Goal: Task Accomplishment & Management: Complete application form

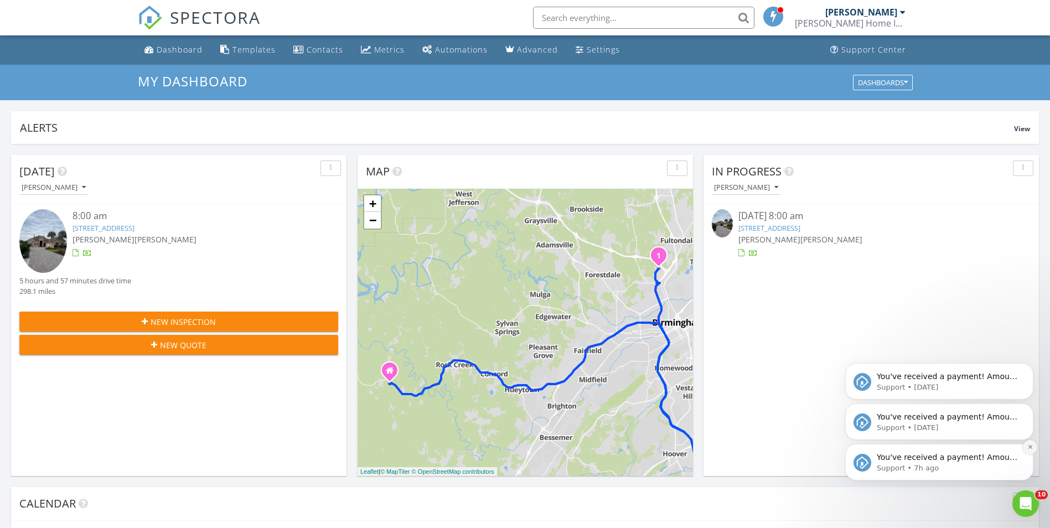
click at [1030, 447] on icon "Dismiss notification" at bounding box center [1030, 447] width 4 height 4
click at [1031, 446] on icon "Dismiss notification" at bounding box center [1031, 447] width 6 height 6
click at [1030, 446] on icon "Dismiss notification" at bounding box center [1031, 447] width 6 height 6
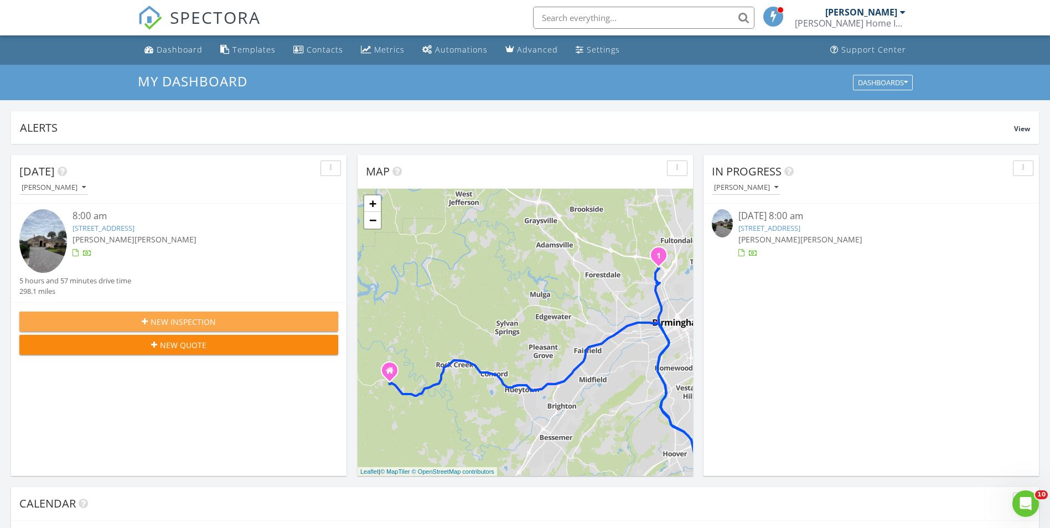
click at [200, 321] on span "New Inspection" at bounding box center [183, 322] width 65 height 12
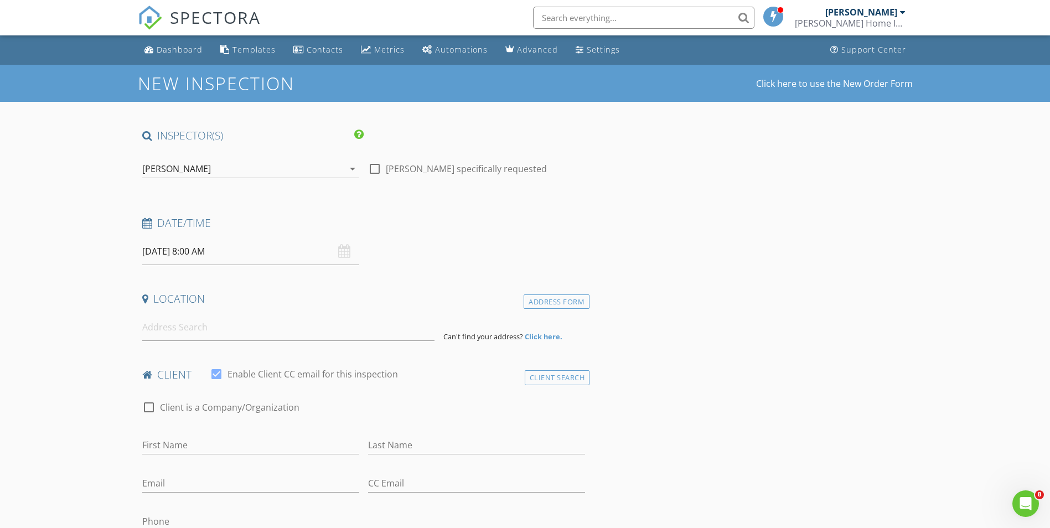
click at [352, 169] on icon "arrow_drop_down" at bounding box center [352, 168] width 13 height 13
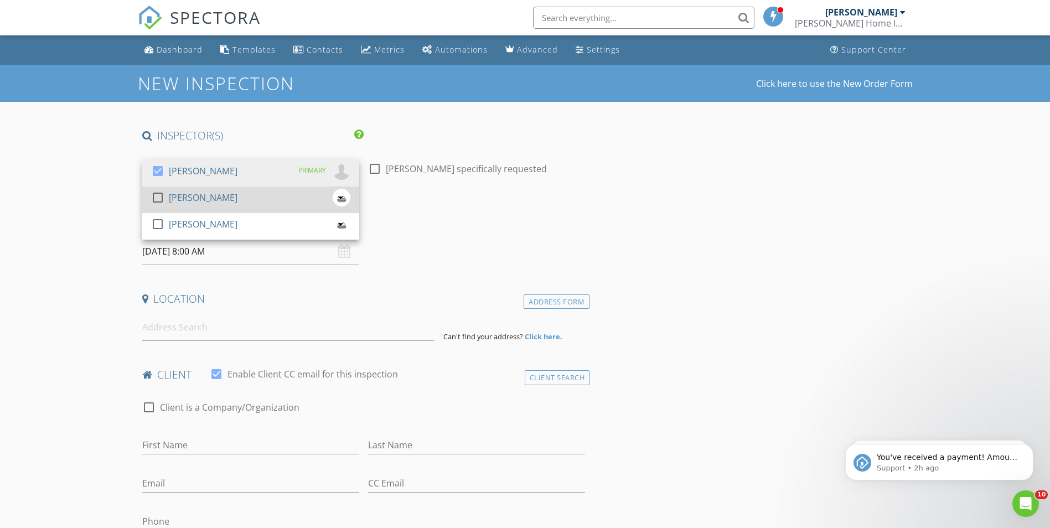
click at [271, 195] on div "check_box_outline_blank Michael Higgins" at bounding box center [250, 200] width 199 height 22
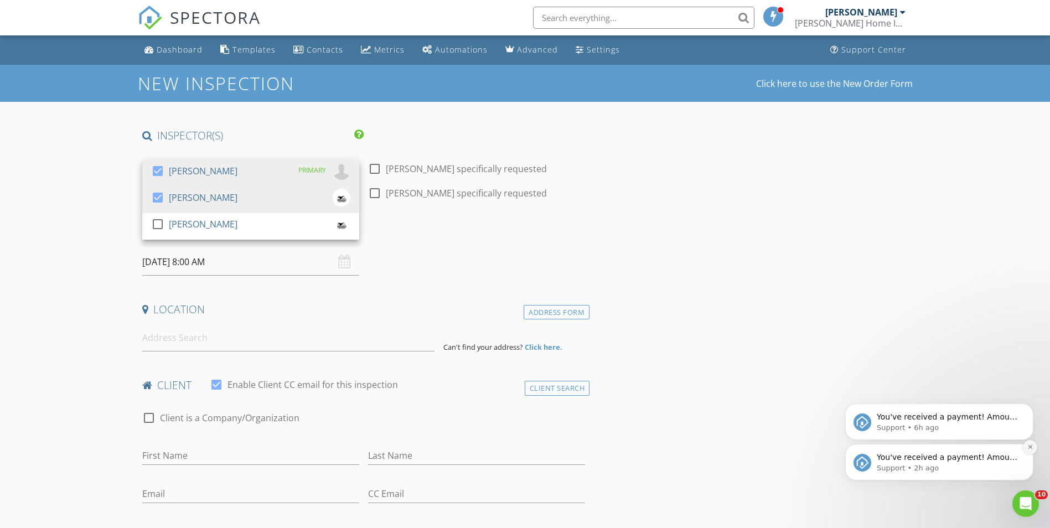
click at [1029, 451] on button "Dismiss notification" at bounding box center [1030, 447] width 14 height 14
click at [1029, 450] on icon "Dismiss notification" at bounding box center [1031, 447] width 6 height 6
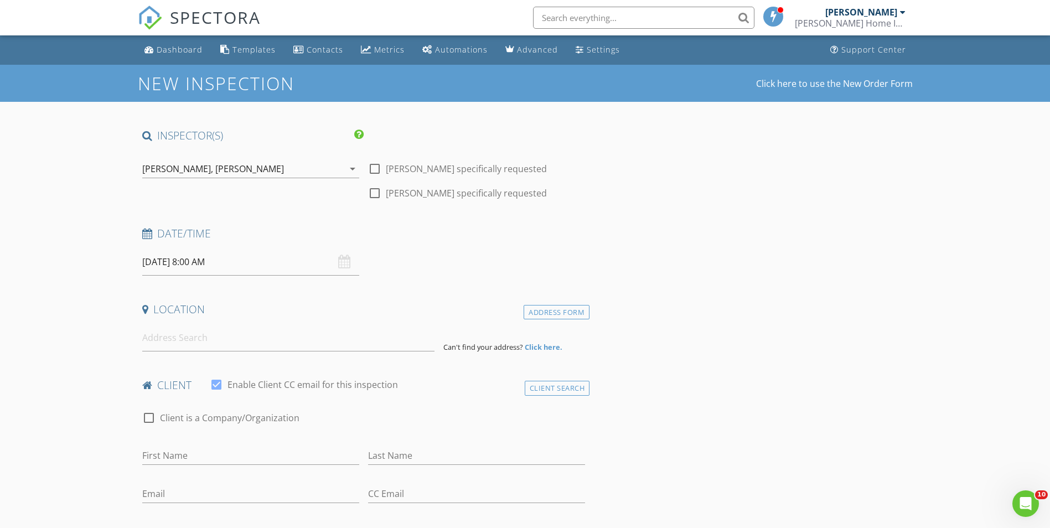
click at [347, 263] on div "08/28/2025 8:00 AM" at bounding box center [250, 262] width 217 height 27
click at [343, 261] on div "08/28/2025 8:00 AM" at bounding box center [250, 262] width 217 height 27
click at [280, 262] on input "08/28/2025 8:00 AM" at bounding box center [250, 262] width 217 height 27
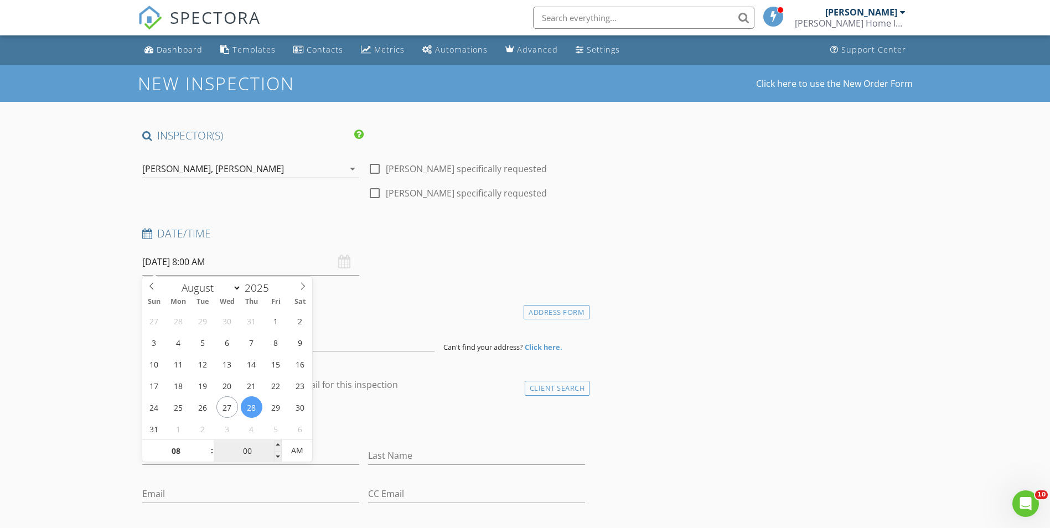
click at [245, 450] on input "00" at bounding box center [248, 451] width 68 height 22
type input "05"
type input "08/28/2025 8:05 AM"
click at [276, 443] on span at bounding box center [278, 445] width 8 height 11
type input "10"
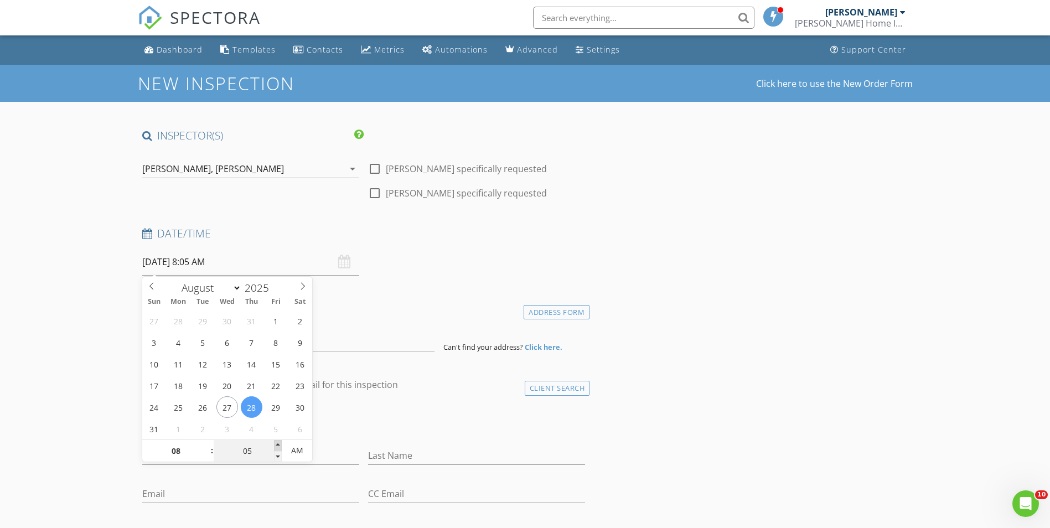
type input "08/28/2025 8:10 AM"
click at [276, 443] on span at bounding box center [278, 445] width 8 height 11
type input "15"
type input "08/28/2025 8:15 AM"
click at [276, 443] on span at bounding box center [278, 445] width 8 height 11
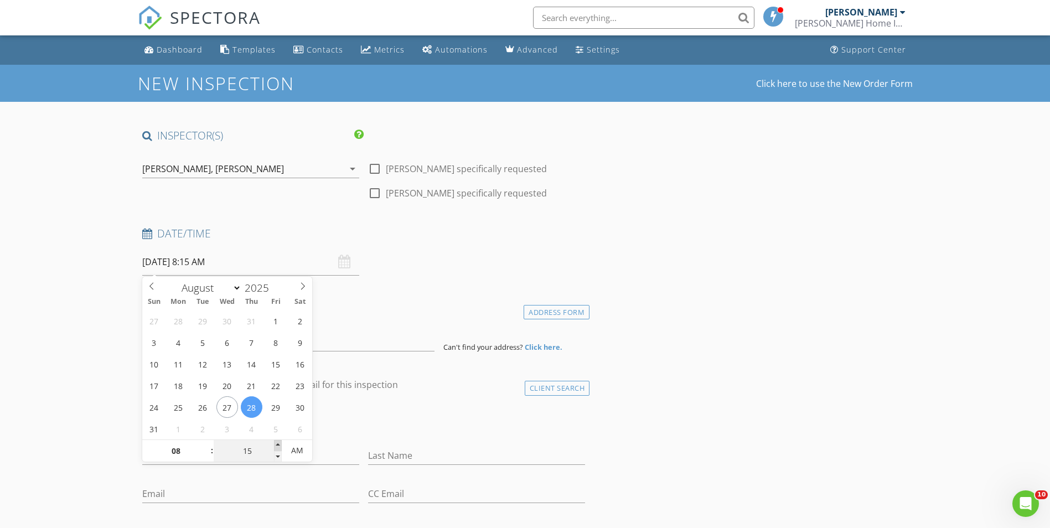
type input "20"
type input "08/28/2025 8:20 AM"
click at [276, 443] on span at bounding box center [278, 445] width 8 height 11
type input "25"
type input "08/28/2025 8:25 AM"
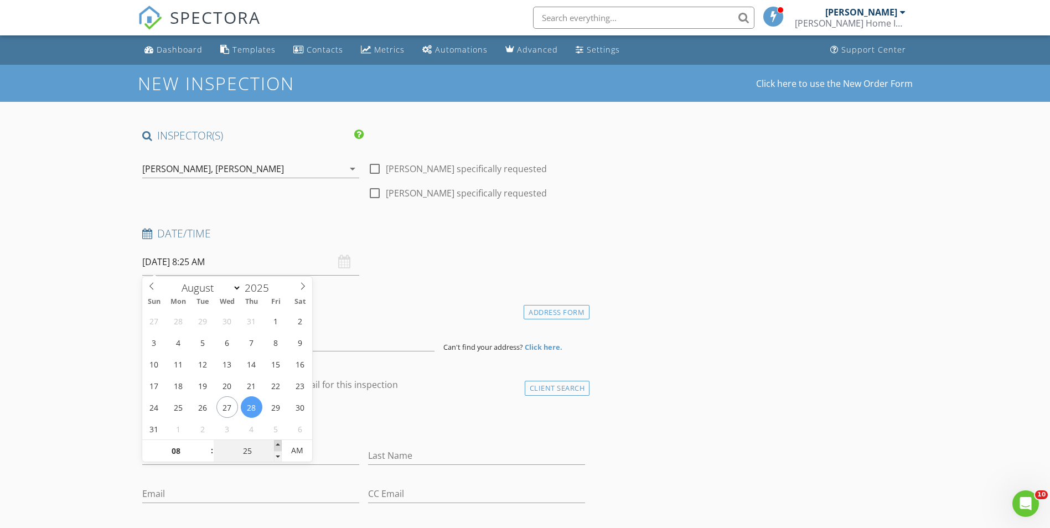
click at [276, 443] on span at bounding box center [278, 445] width 8 height 11
type input "30"
type input "[DATE] 8:30 AM"
click at [276, 443] on span at bounding box center [278, 445] width 8 height 11
type input "35"
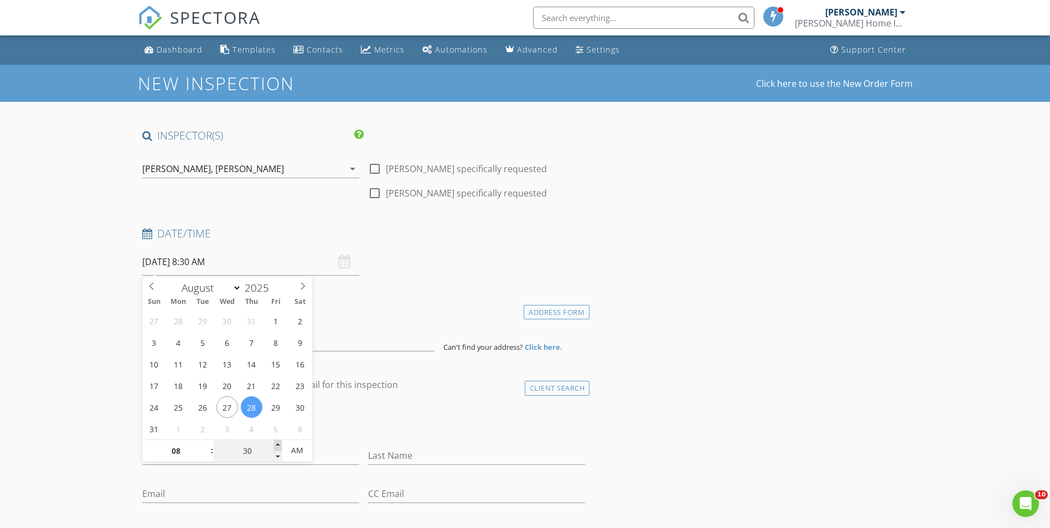
type input "08/28/2025 8:35 AM"
click at [276, 443] on span at bounding box center [278, 445] width 8 height 11
type input "40"
type input "08/28/2025 8:40 AM"
click at [276, 443] on span at bounding box center [278, 445] width 8 height 11
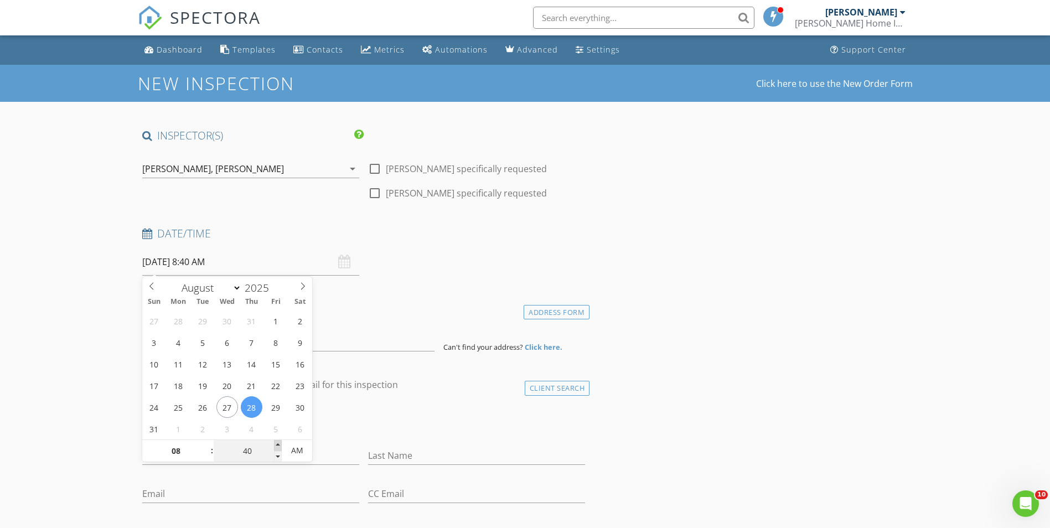
type input "45"
type input "08/28/2025 8:45 AM"
click at [276, 443] on span at bounding box center [278, 445] width 8 height 11
type input "40"
type input "08/28/2025 8:40 AM"
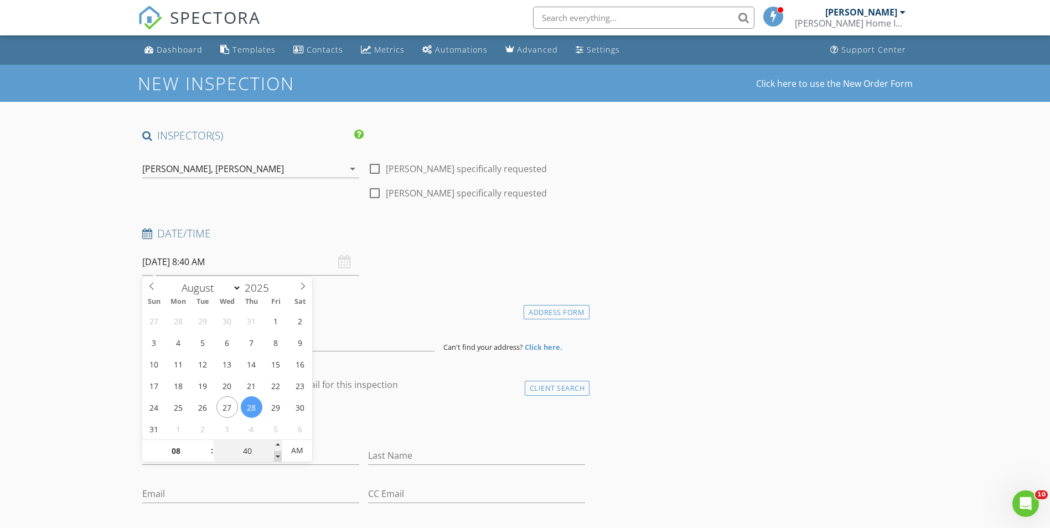
click at [277, 457] on span at bounding box center [278, 456] width 8 height 11
type input "35"
type input "08/28/2025 8:35 AM"
click at [277, 457] on span at bounding box center [278, 456] width 8 height 11
type input "30"
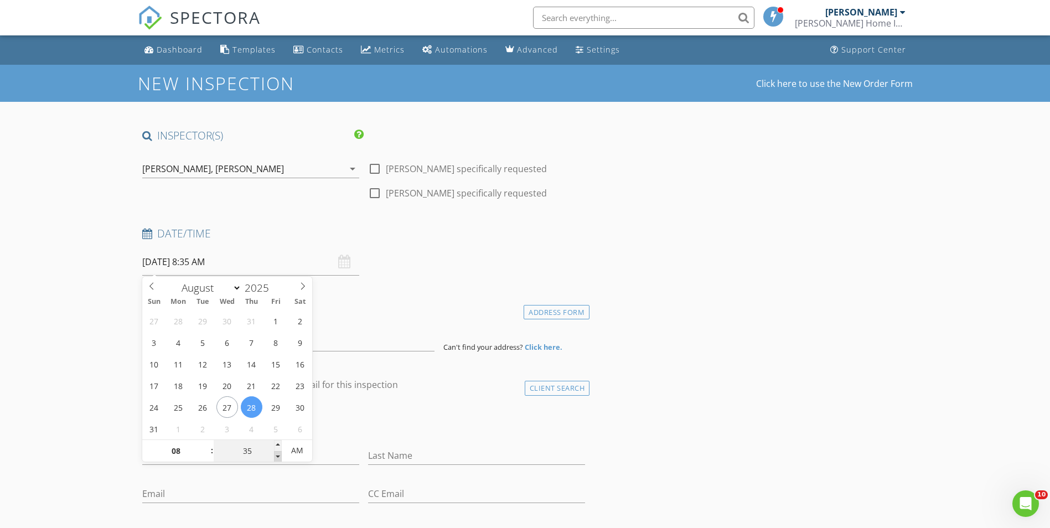
type input "[DATE] 8:30 AM"
click at [277, 457] on span at bounding box center [278, 456] width 8 height 11
type input "25"
type input "08/28/2025 8:25 AM"
click at [277, 457] on span at bounding box center [278, 456] width 8 height 11
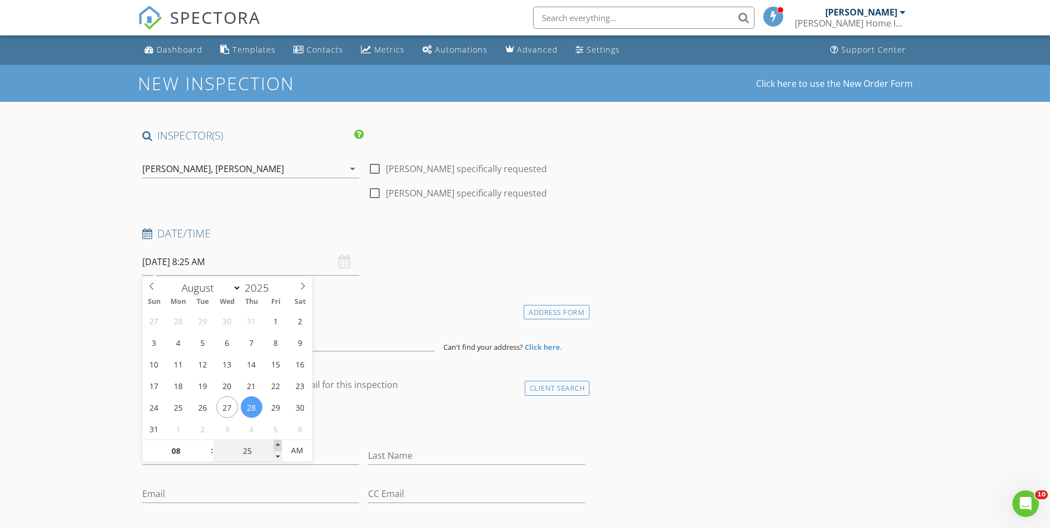
type input "30"
type input "[DATE] 8:30 AM"
click at [278, 445] on span at bounding box center [278, 445] width 8 height 11
click at [435, 270] on div "Date/Time 08/28/2025 8:30 AM" at bounding box center [364, 250] width 452 height 49
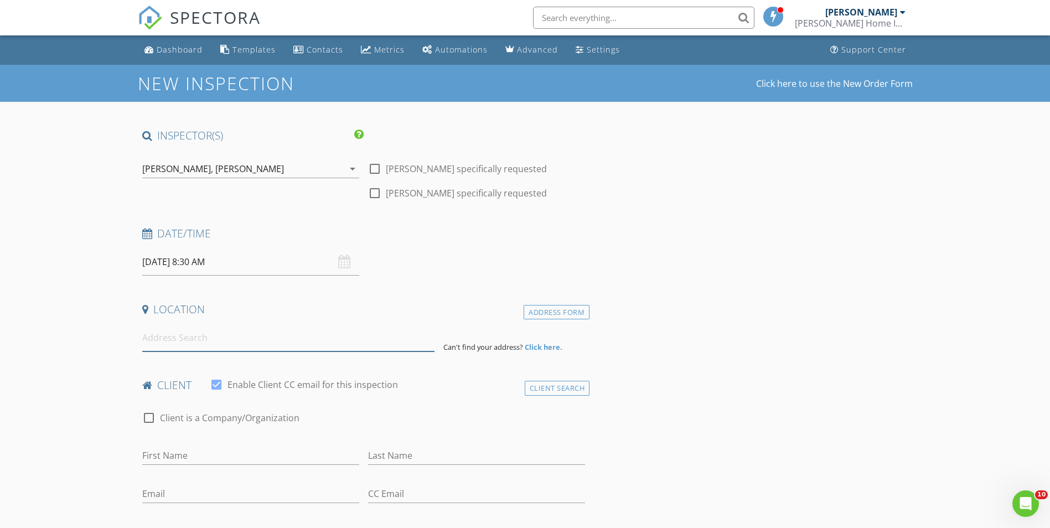
click at [233, 342] on input at bounding box center [288, 337] width 292 height 27
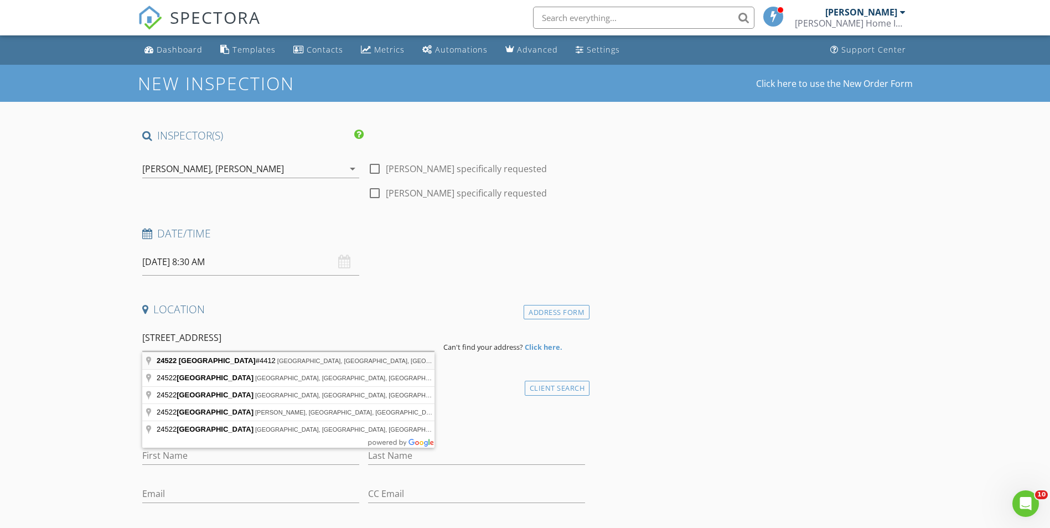
type input "24522 Perdido Beach Boulevard #4412, Orange Beach, AL, USA"
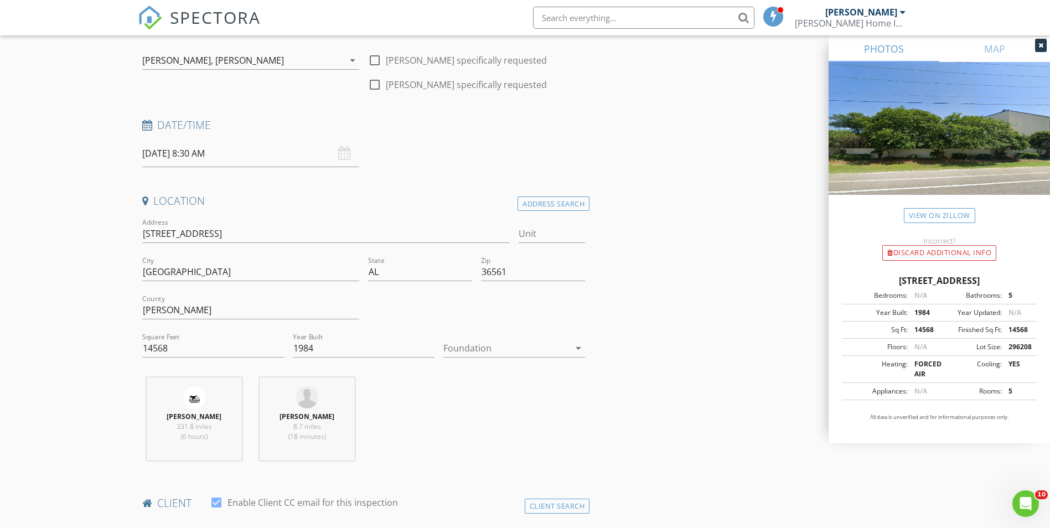
scroll to position [166, 0]
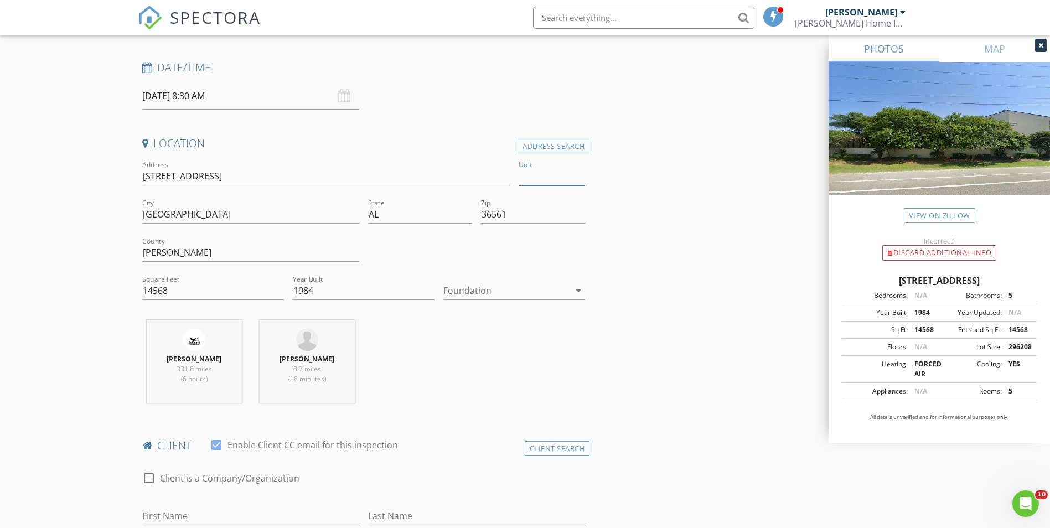
click at [544, 178] on input "Unit" at bounding box center [552, 176] width 66 height 18
type input "4412"
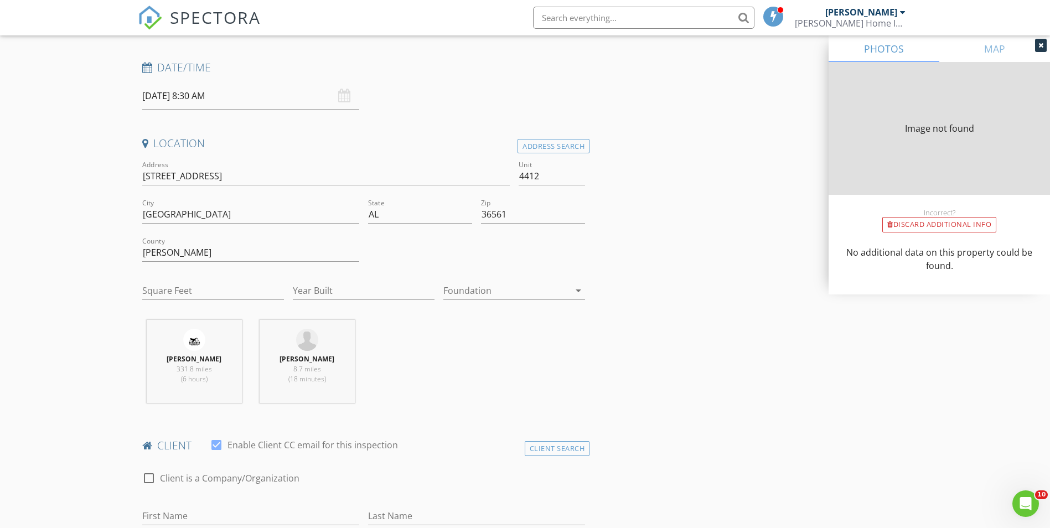
type input "1080"
type input "1984"
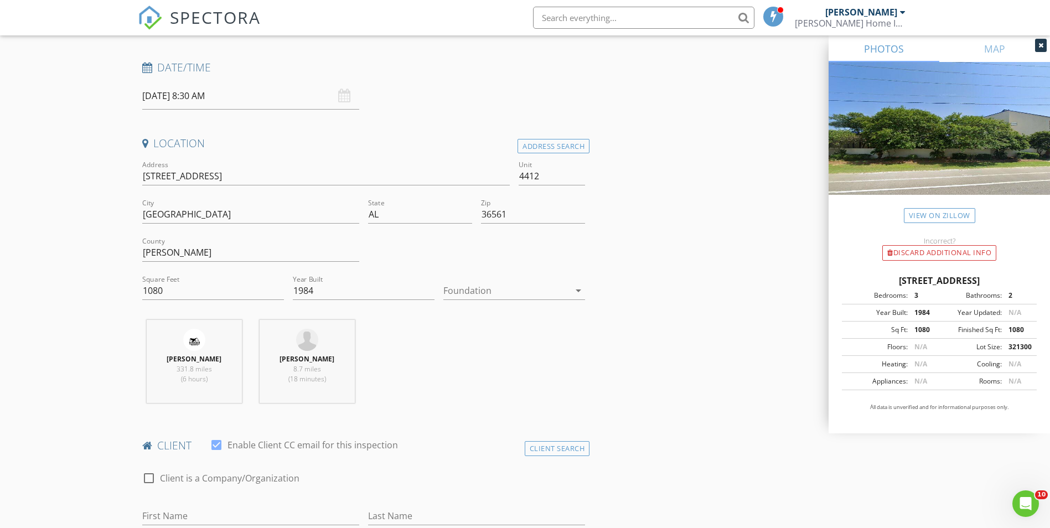
click at [1045, 46] on div at bounding box center [1041, 45] width 12 height 13
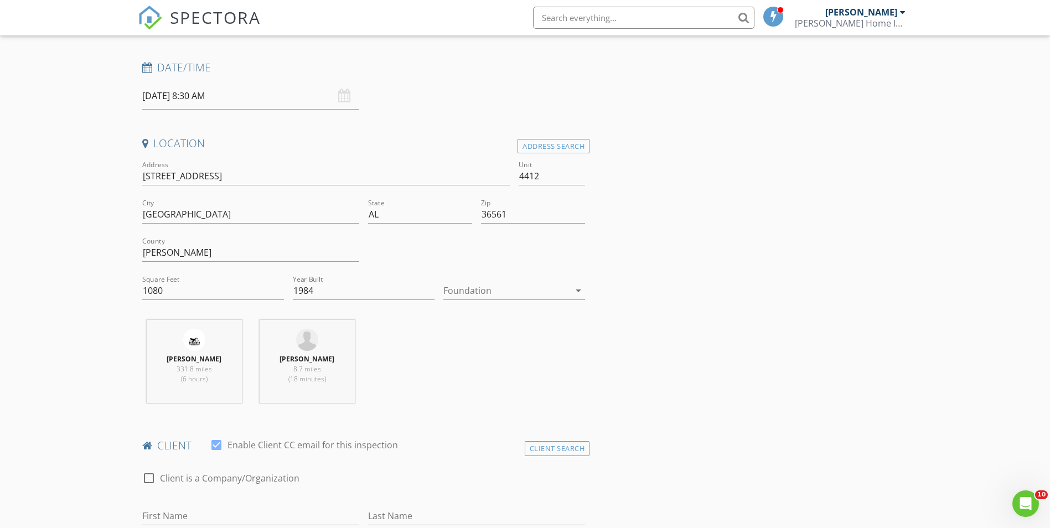
click at [555, 146] on div "Address Search" at bounding box center [554, 146] width 72 height 15
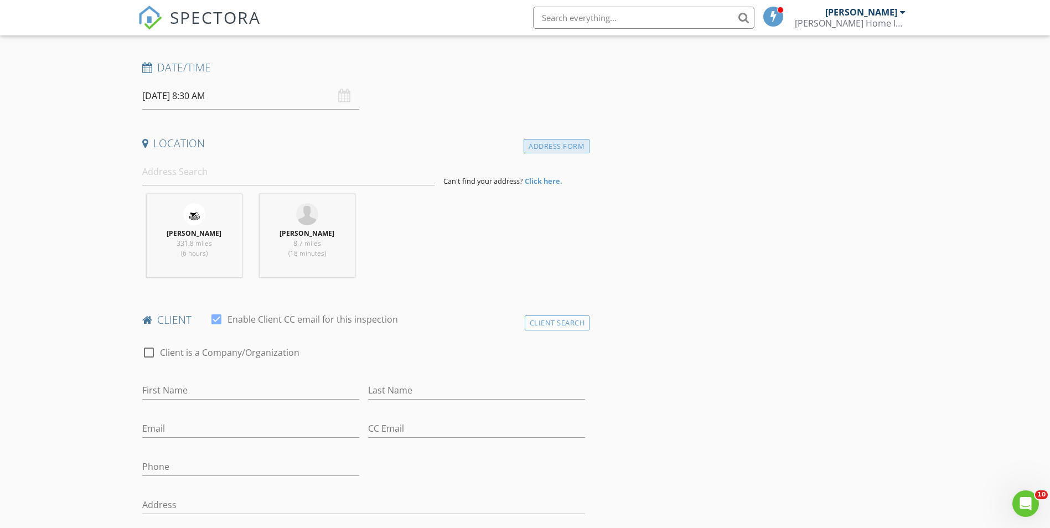
click at [555, 146] on div "Address Form" at bounding box center [557, 146] width 66 height 15
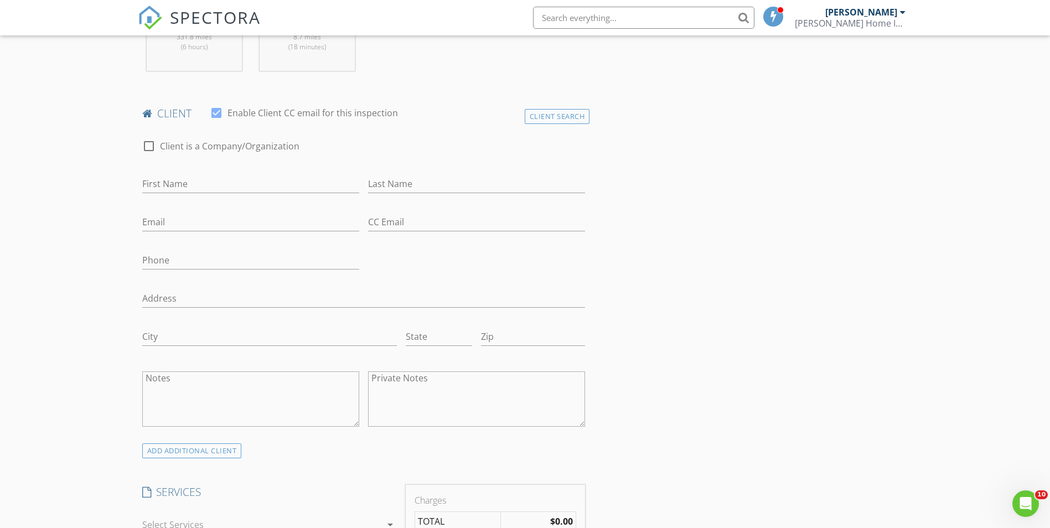
scroll to position [554, 0]
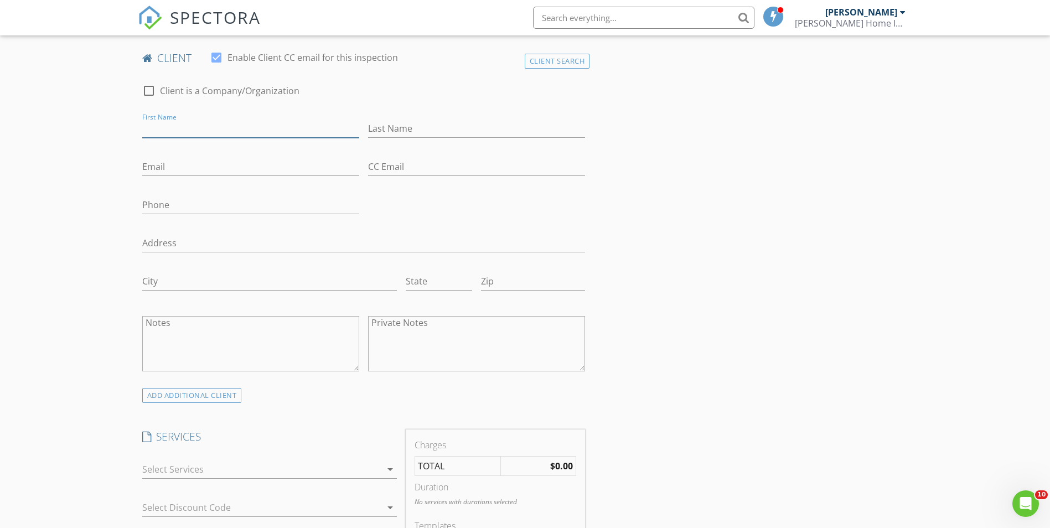
click at [185, 128] on input "First Name" at bounding box center [250, 129] width 217 height 18
type input "r"
type input "Rebecca"
click at [384, 131] on input "Last Name" at bounding box center [476, 129] width 217 height 18
drag, startPoint x: 407, startPoint y: 125, endPoint x: 355, endPoint y: 128, distance: 51.6
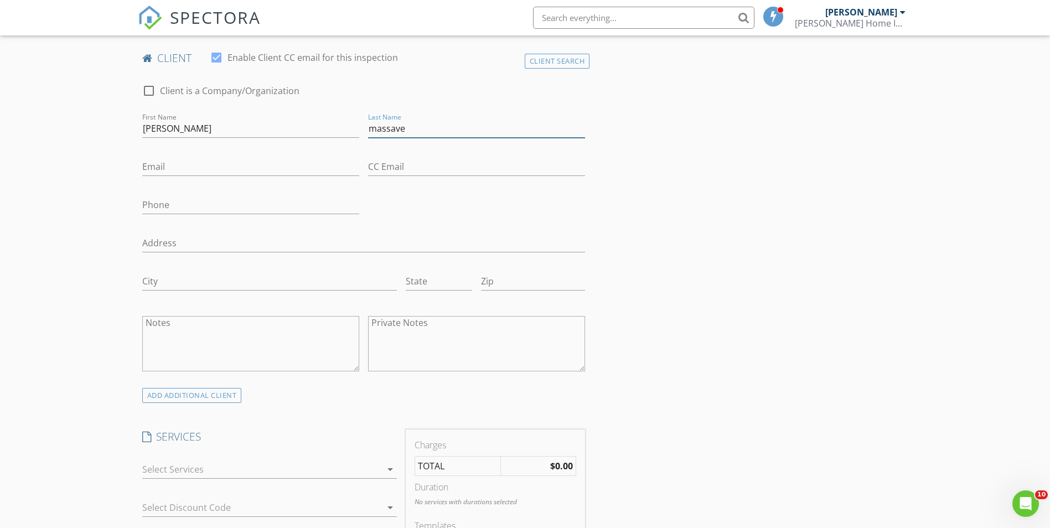
click at [355, 128] on div "check_box_outline_blank Client is a Company/Organization First Name Rebecca Las…" at bounding box center [364, 230] width 452 height 315
type input "Massave"
click at [234, 171] on input "Email" at bounding box center [250, 167] width 217 height 18
type input "[EMAIL_ADDRESS][DOMAIN_NAME]"
click at [219, 126] on input "Rebecca" at bounding box center [250, 129] width 217 height 18
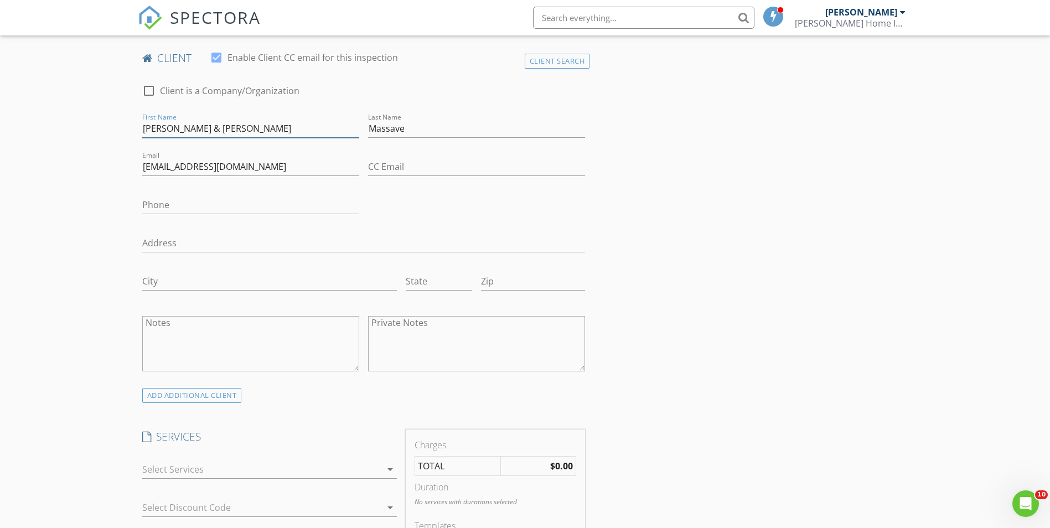
type input "[PERSON_NAME] & [PERSON_NAME]"
click at [381, 169] on input "CC Email" at bounding box center [476, 167] width 217 height 18
type input "[EMAIL_ADDRESS][DOMAIN_NAME]"
click at [199, 209] on input "Phone" at bounding box center [250, 205] width 217 height 18
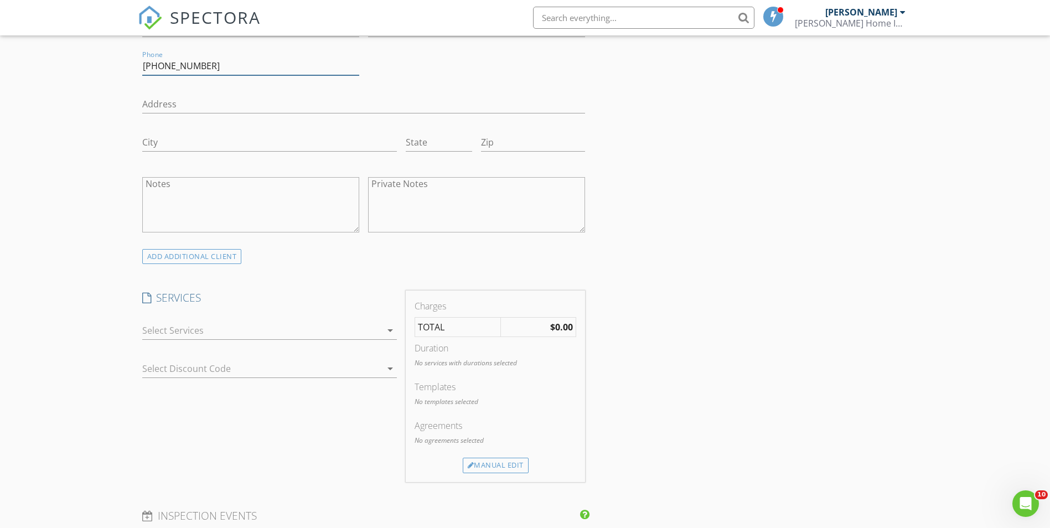
scroll to position [720, 0]
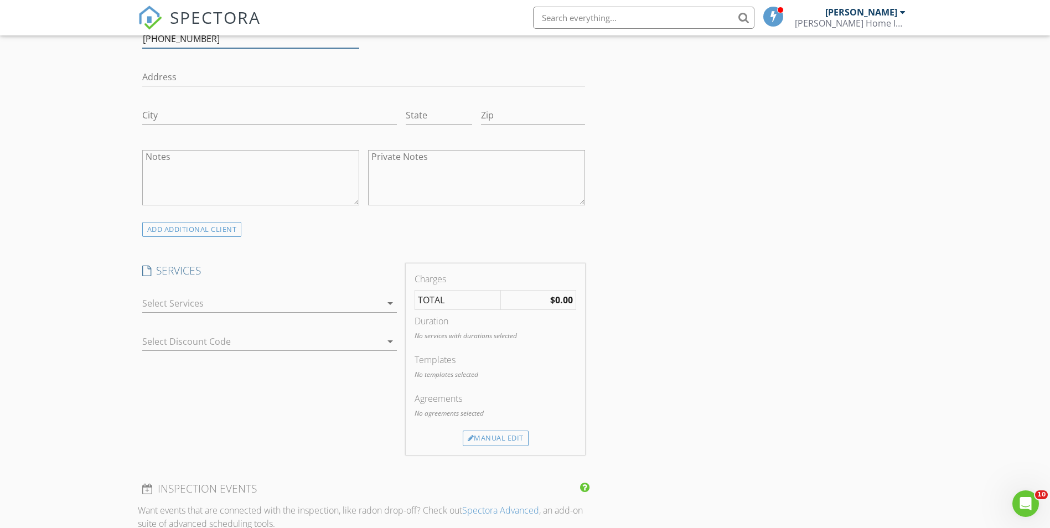
type input "[PHONE_NUMBER]"
click at [394, 306] on icon "arrow_drop_down" at bounding box center [390, 303] width 13 height 13
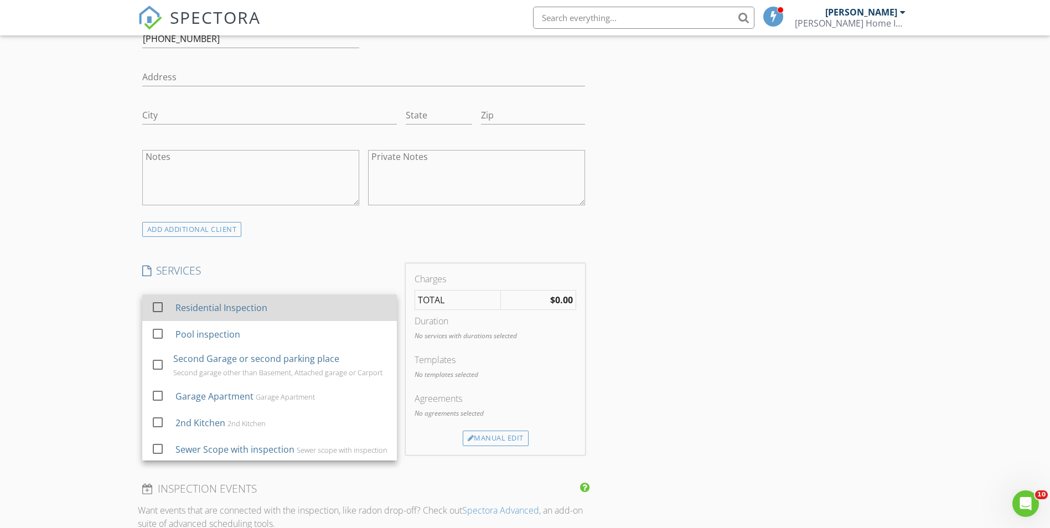
click at [161, 306] on div at bounding box center [157, 307] width 19 height 19
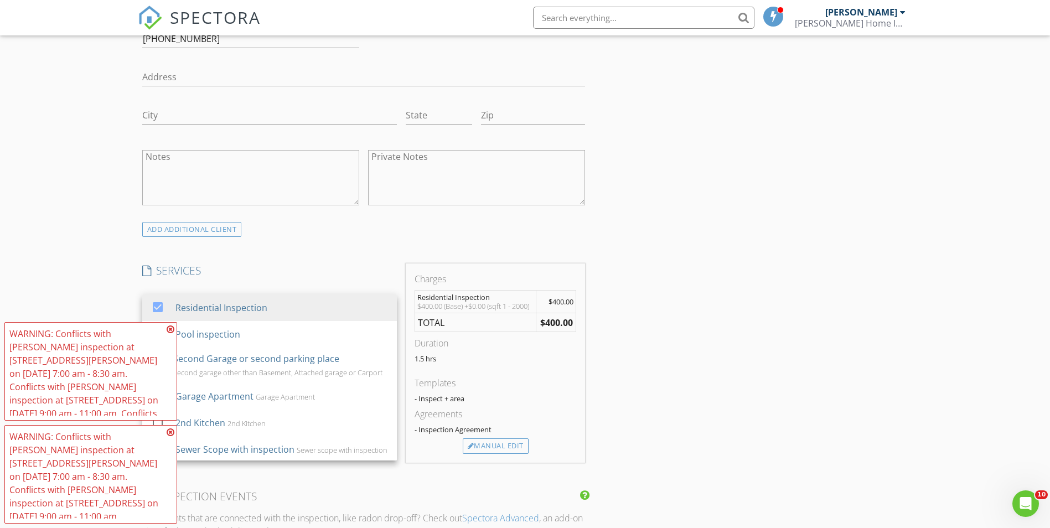
click at [172, 328] on icon at bounding box center [171, 329] width 8 height 9
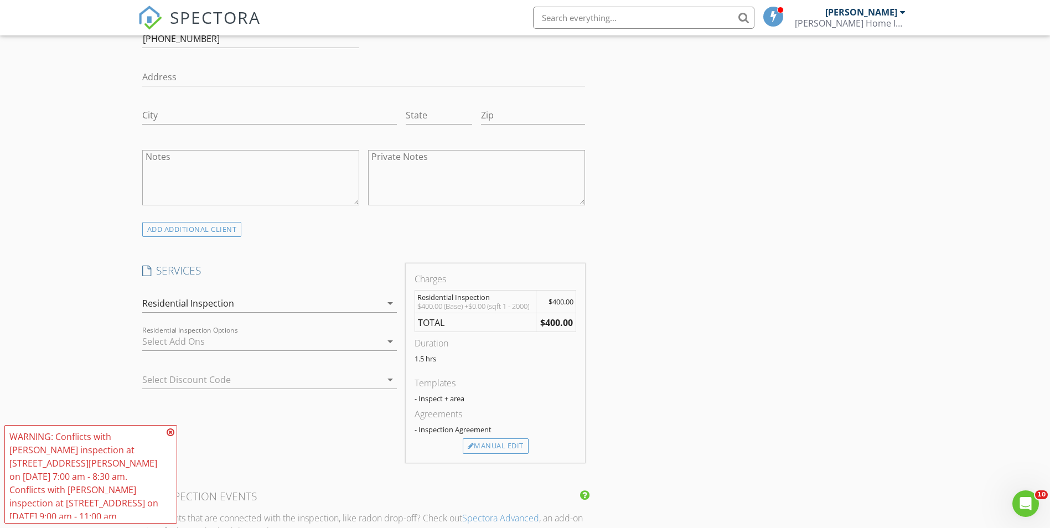
click at [169, 433] on icon at bounding box center [171, 432] width 8 height 9
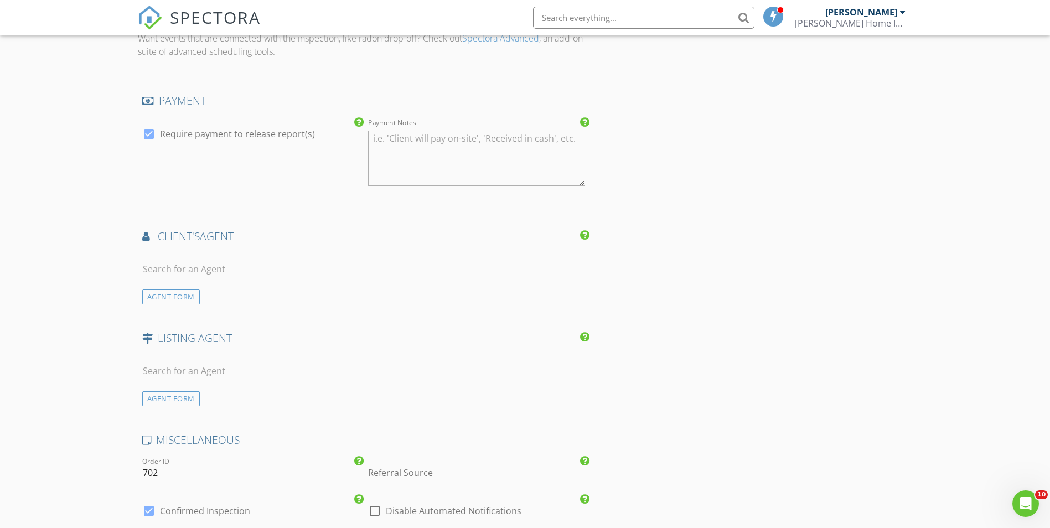
scroll to position [1218, 0]
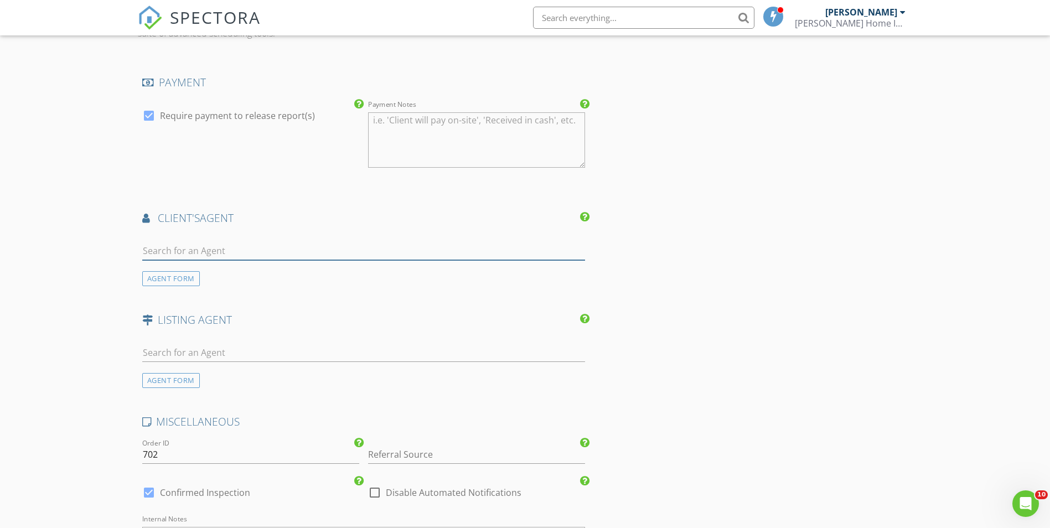
click at [221, 252] on input "text" at bounding box center [363, 251] width 443 height 18
type input "marsh"
click at [220, 271] on div "[PERSON_NAME]" at bounding box center [208, 270] width 69 height 13
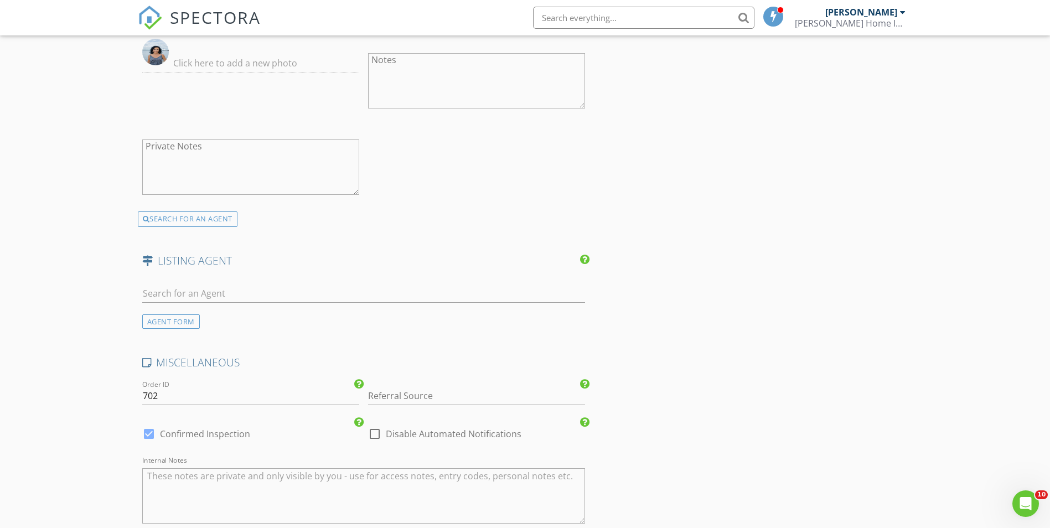
scroll to position [1661, 0]
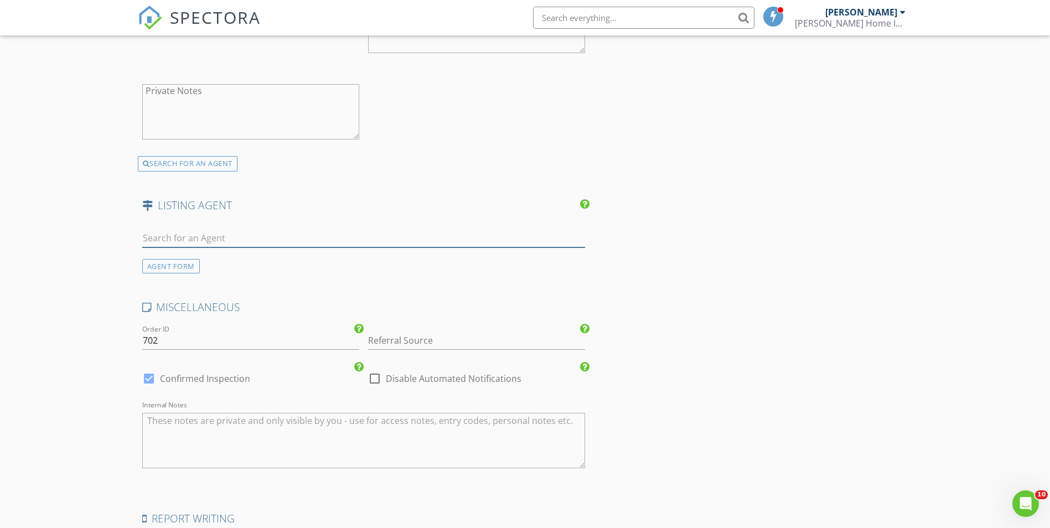
click at [232, 237] on input "text" at bounding box center [363, 238] width 443 height 18
type input "t"
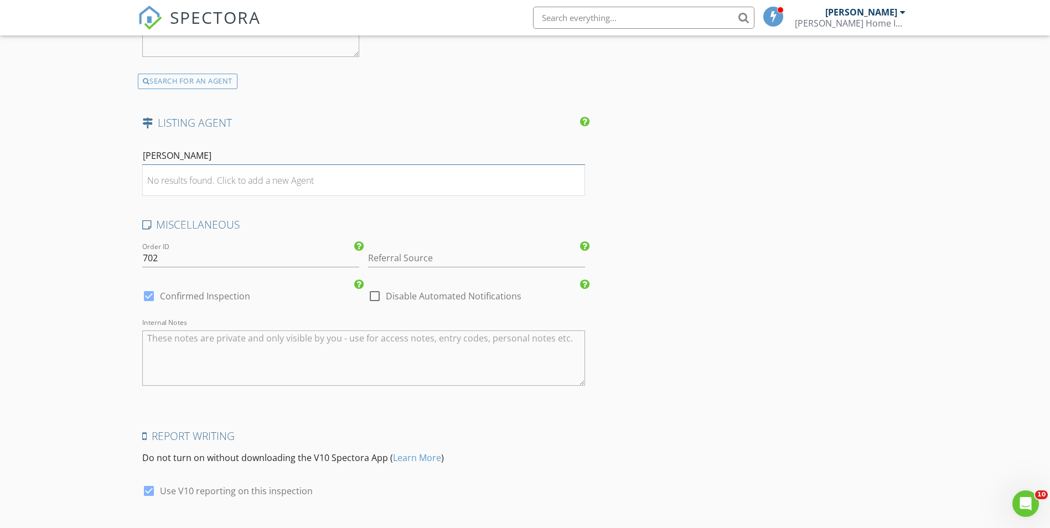
scroll to position [1772, 0]
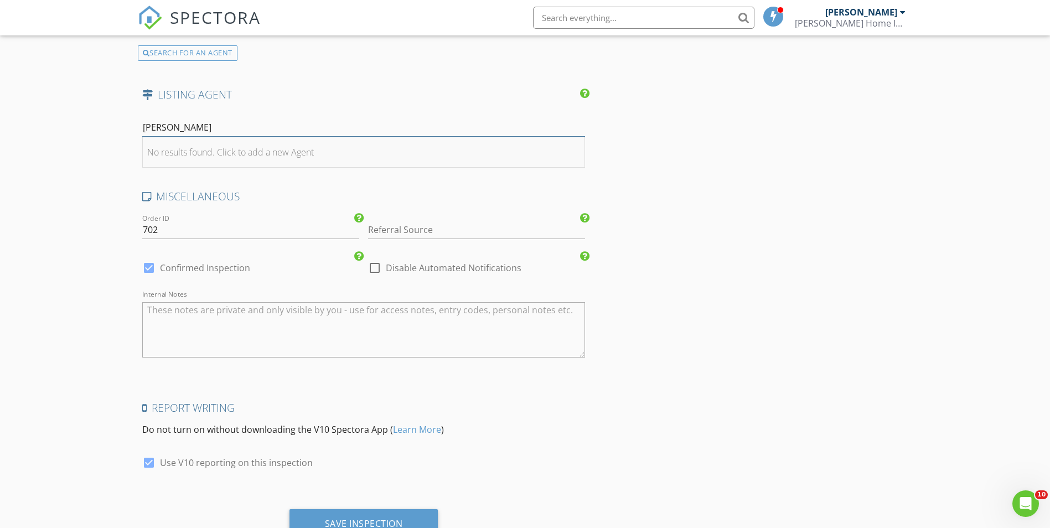
type input "[PERSON_NAME]"
click at [276, 148] on div "No results found. Click to add a new Agent" at bounding box center [230, 152] width 167 height 13
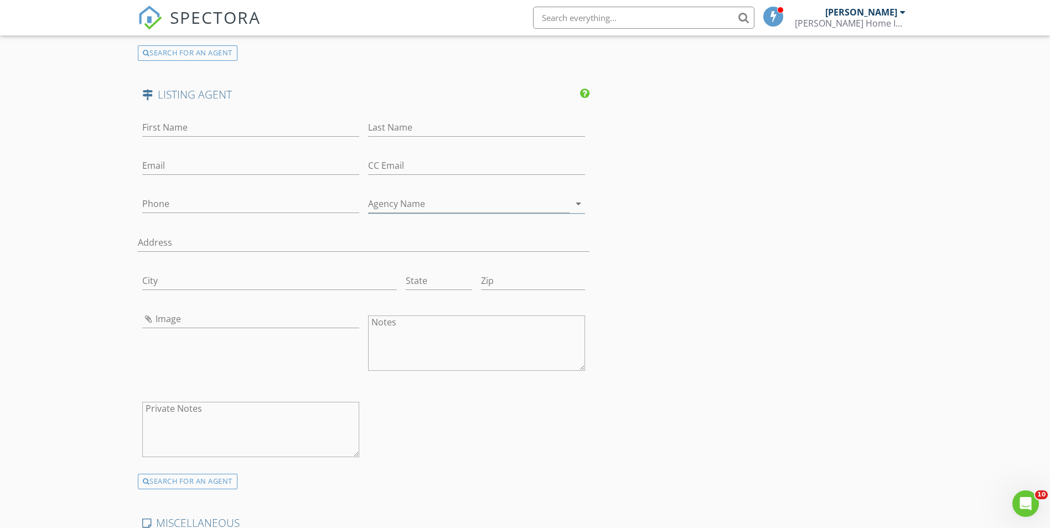
scroll to position [1764, 0]
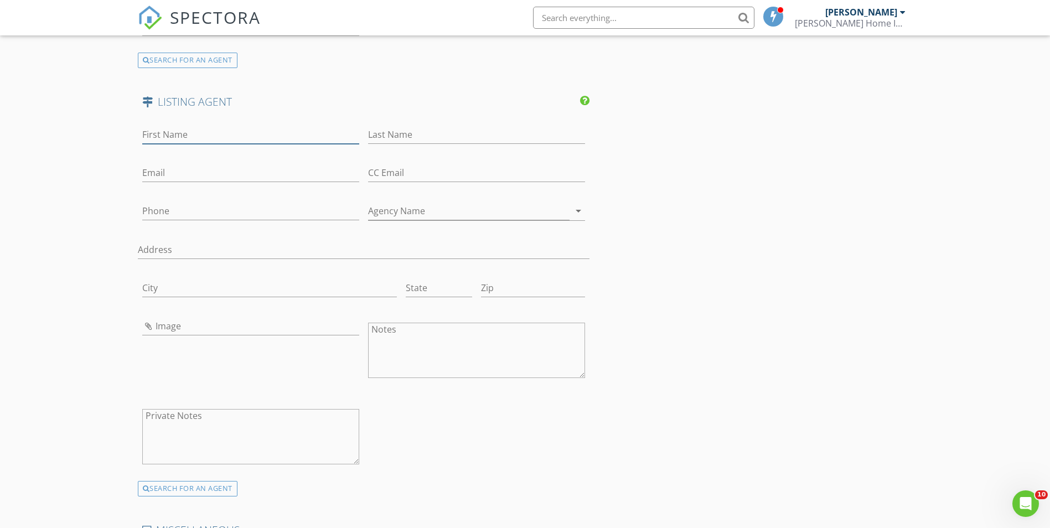
click at [178, 128] on input "First Name" at bounding box center [250, 135] width 217 height 18
type input "Tim"
click at [378, 133] on input "Last Name" at bounding box center [476, 135] width 217 height 18
type input "Arant"
click at [216, 210] on input "Phone" at bounding box center [250, 211] width 217 height 18
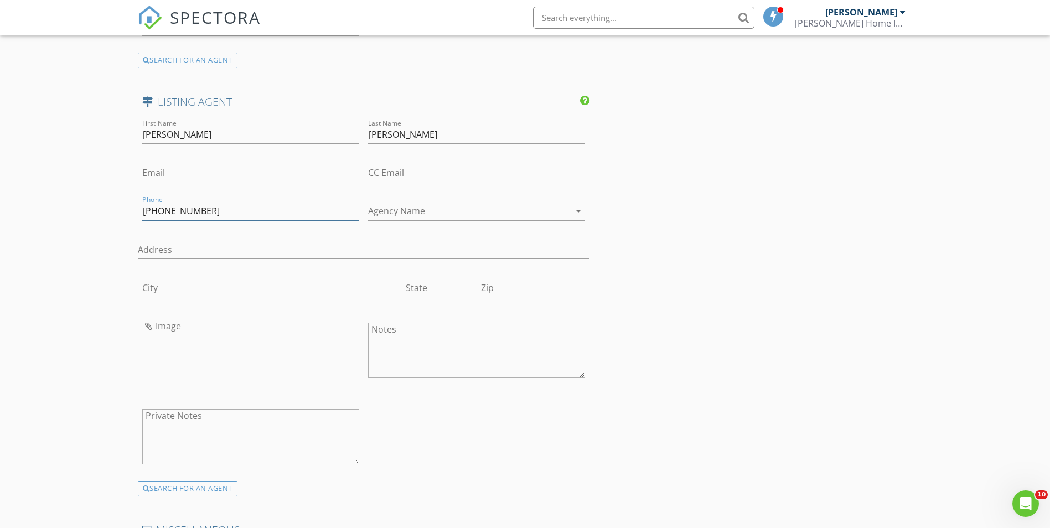
type input "[PHONE_NUMBER]"
click at [193, 170] on input "Email" at bounding box center [250, 173] width 217 height 18
type input "[EMAIL_ADDRESS][DOMAIN_NAME]"
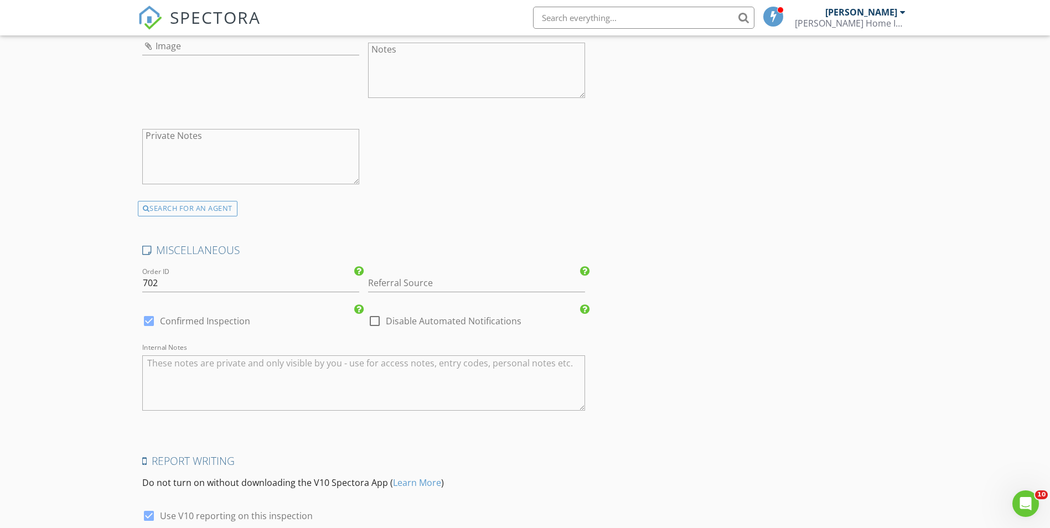
scroll to position [2033, 0]
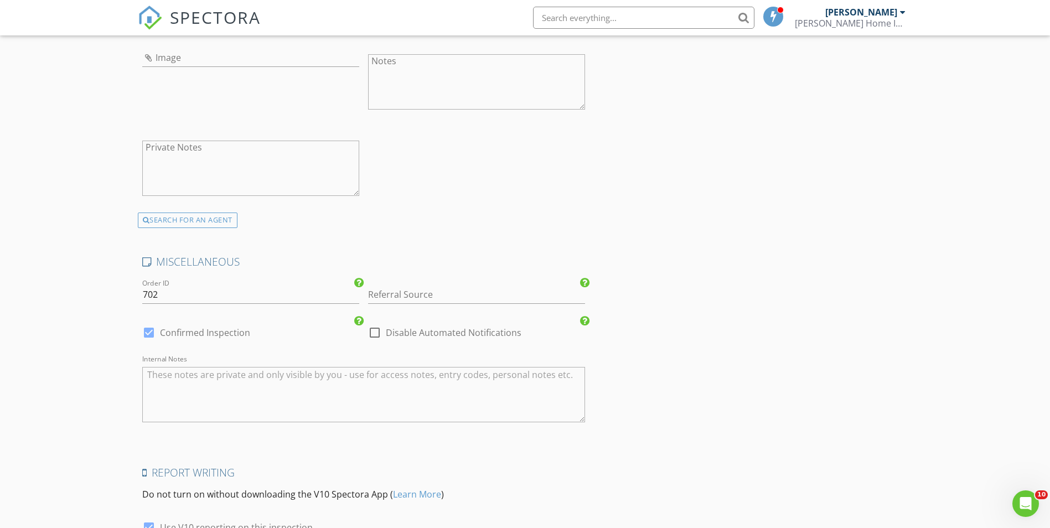
click at [213, 152] on textarea "Private Notes" at bounding box center [250, 168] width 217 height 55
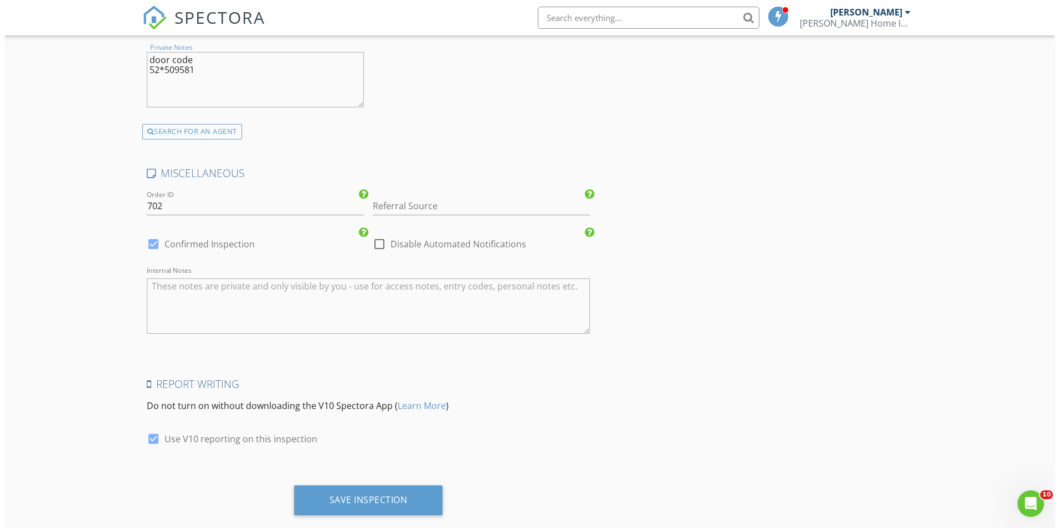
scroll to position [2144, 0]
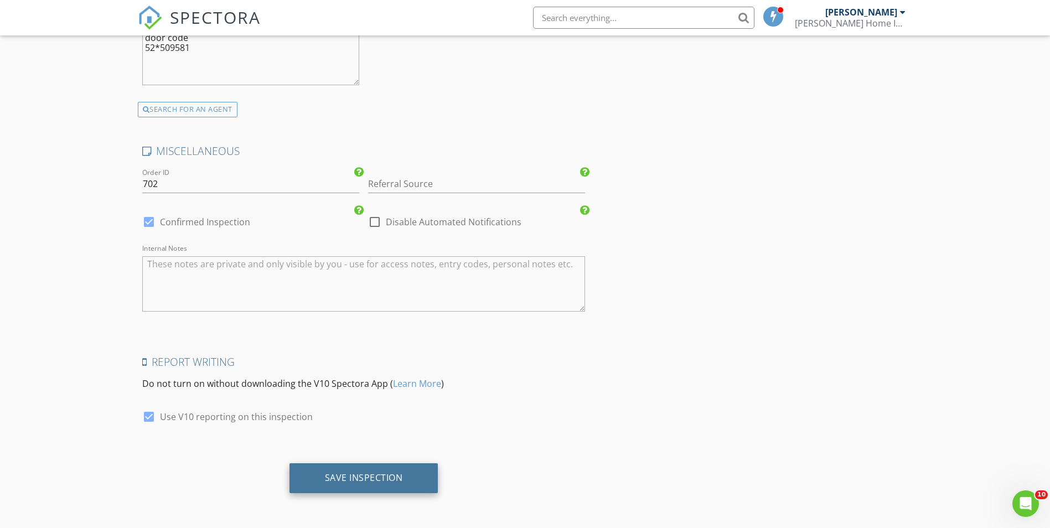
type textarea "door code 52*509581"
click at [388, 475] on div "Save Inspection" at bounding box center [364, 477] width 78 height 11
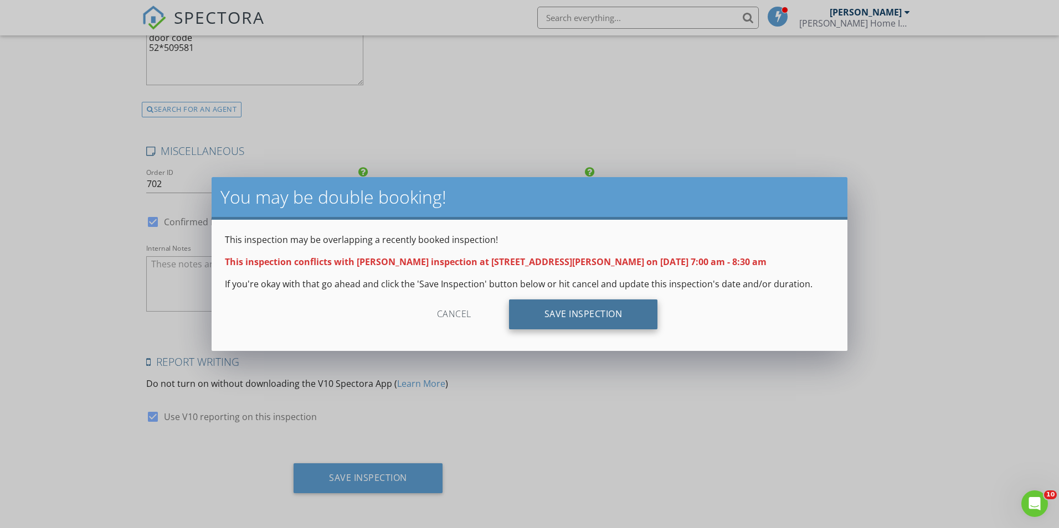
click at [563, 313] on div "Save Inspection" at bounding box center [583, 315] width 149 height 30
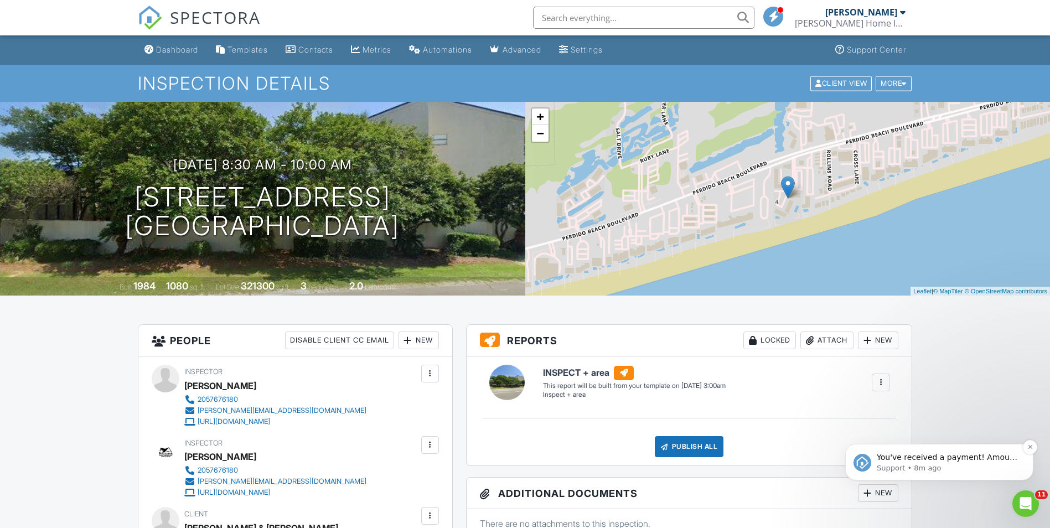
click at [977, 457] on p "You've received a payment! Amount $400.00 Fee $0.00 Net $400.00 Transaction # p…" at bounding box center [948, 457] width 143 height 11
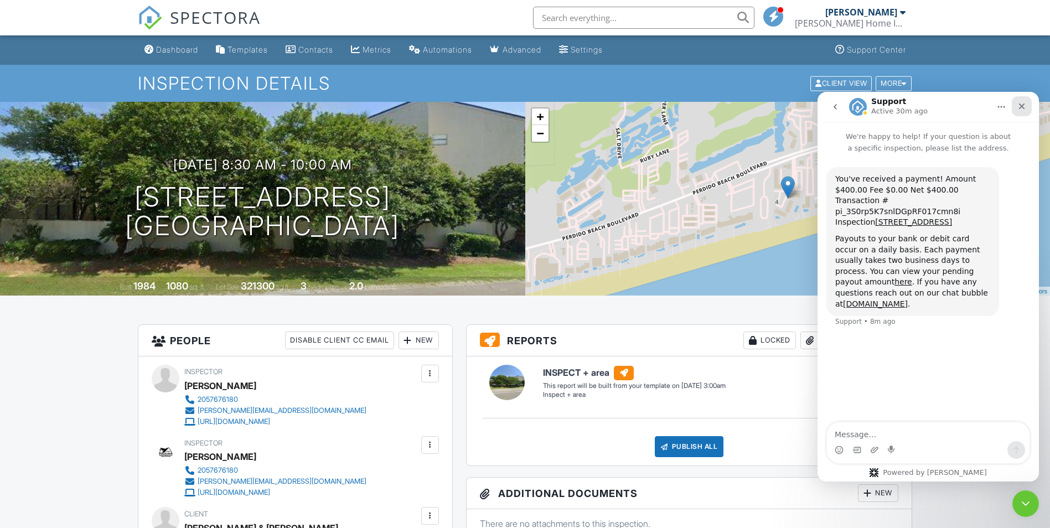
click at [1024, 106] on icon "Close" at bounding box center [1022, 106] width 9 height 9
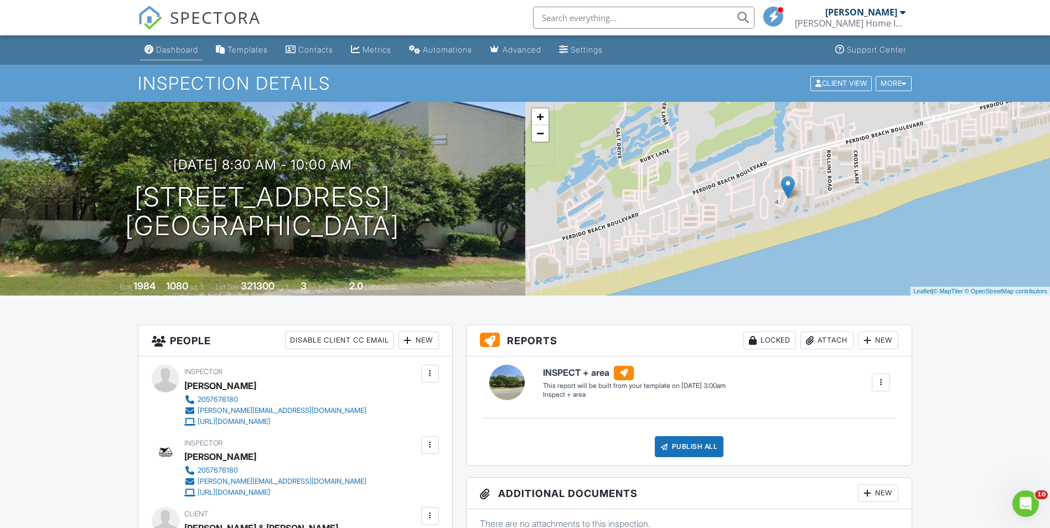
click at [171, 44] on link "Dashboard" at bounding box center [171, 50] width 63 height 20
